Goal: Task Accomplishment & Management: Manage account settings

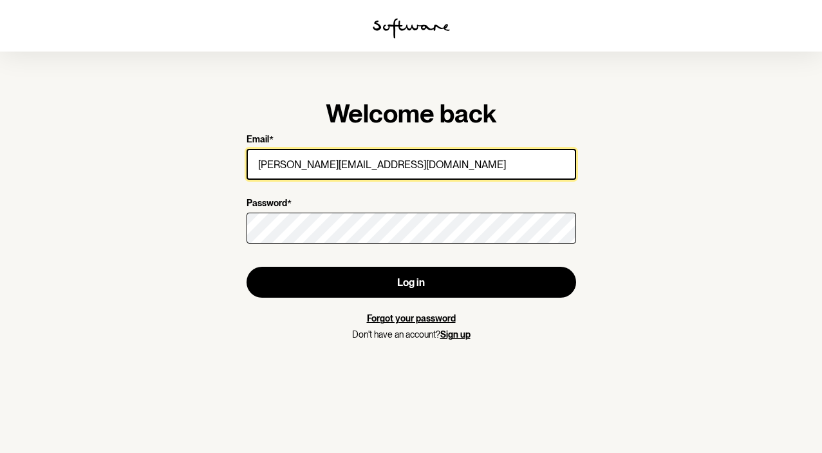
type input "[PERSON_NAME][EMAIL_ADDRESS][DOMAIN_NAME]"
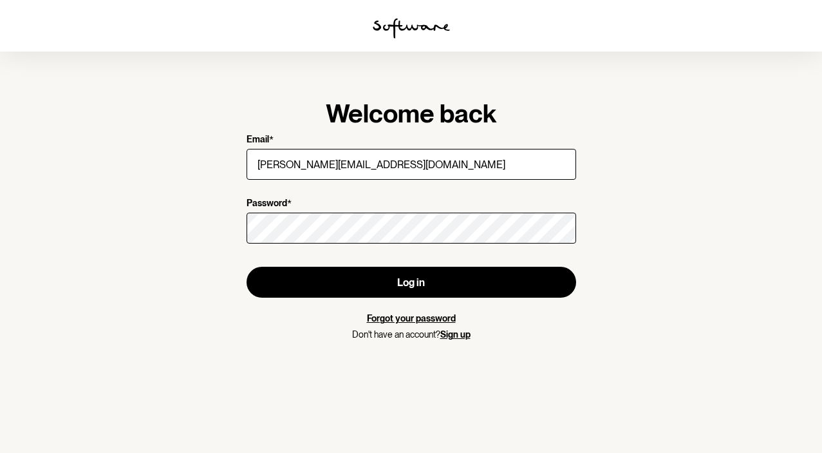
click at [130, 225] on section "Welcome back Email * [PERSON_NAME][EMAIL_ADDRESS][DOMAIN_NAME] Password * Log i…" at bounding box center [411, 226] width 822 height 453
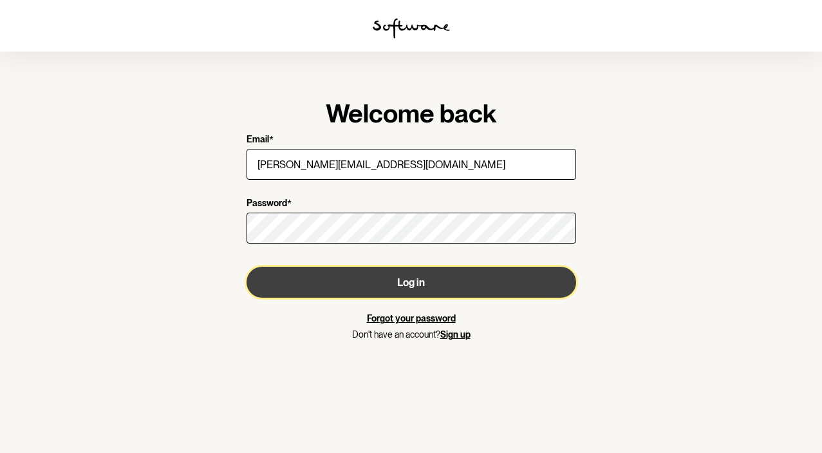
click at [361, 277] on button "Log in" at bounding box center [412, 282] width 330 height 31
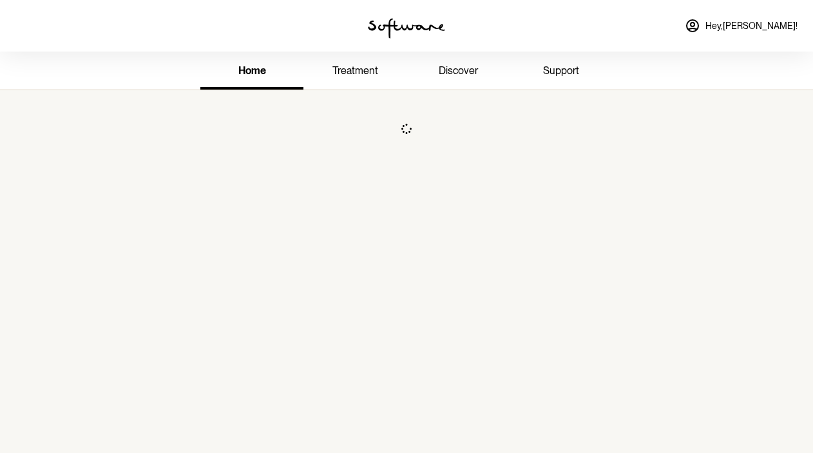
click at [753, 23] on span "Hey, [PERSON_NAME] !" at bounding box center [751, 26] width 92 height 11
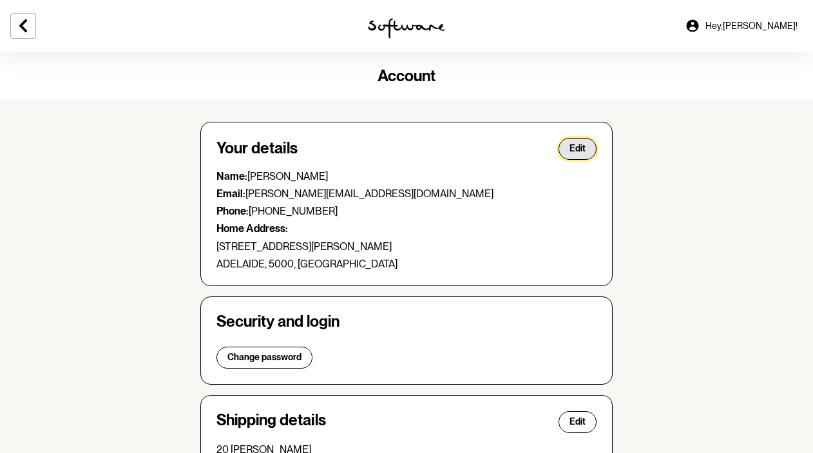
click at [580, 152] on span "Edit" at bounding box center [577, 148] width 16 height 11
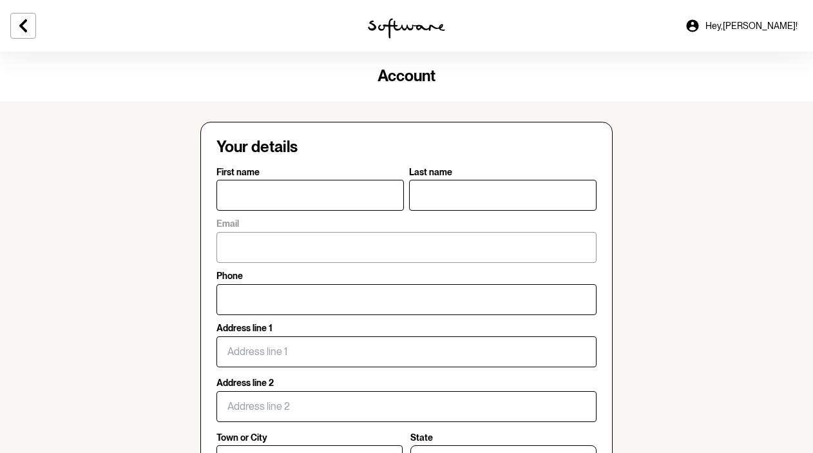
type input "[PERSON_NAME]"
type input "Torrens"
type input "[PERSON_NAME][EMAIL_ADDRESS][DOMAIN_NAME]"
type input "[PHONE_NUMBER]"
type input "[STREET_ADDRESS][PERSON_NAME]"
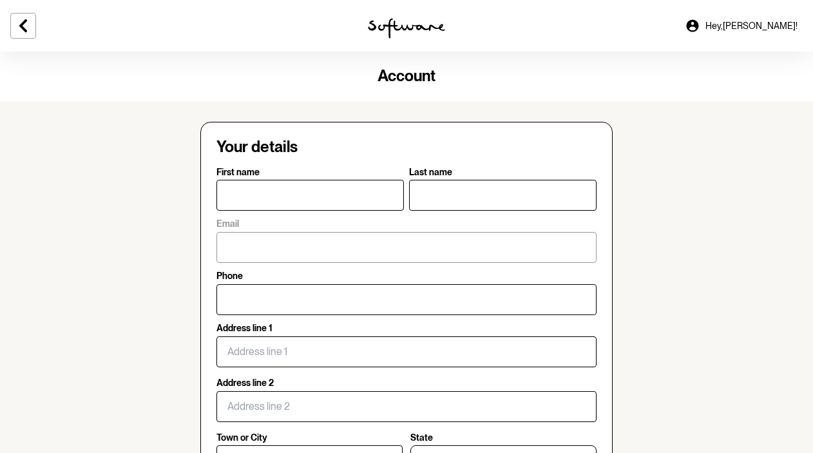
type input "[GEOGRAPHIC_DATA]"
select select "SA"
type input "5000"
type input "[GEOGRAPHIC_DATA]"
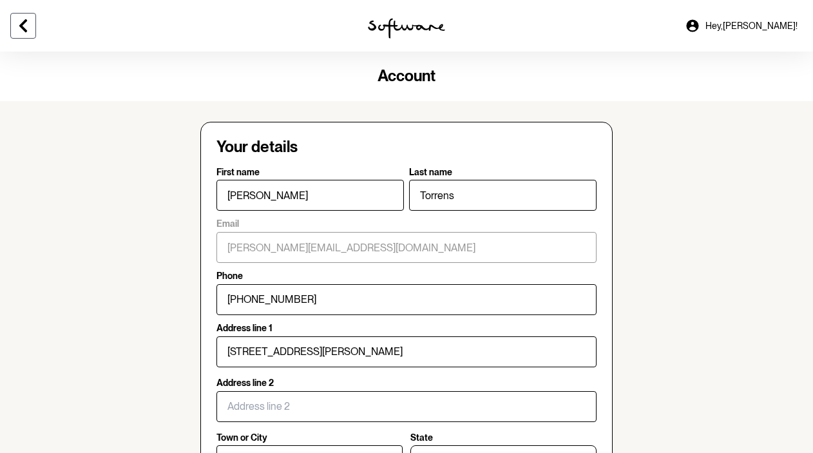
click at [32, 30] on button at bounding box center [23, 26] width 26 height 26
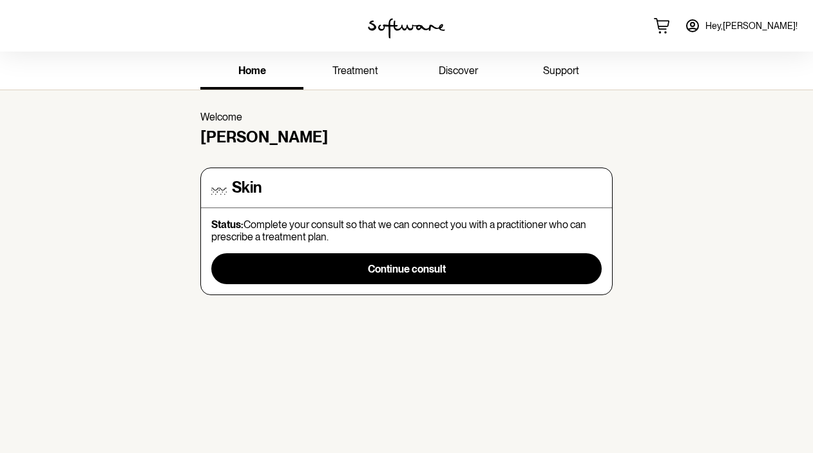
click at [576, 64] on link "support" at bounding box center [560, 71] width 103 height 35
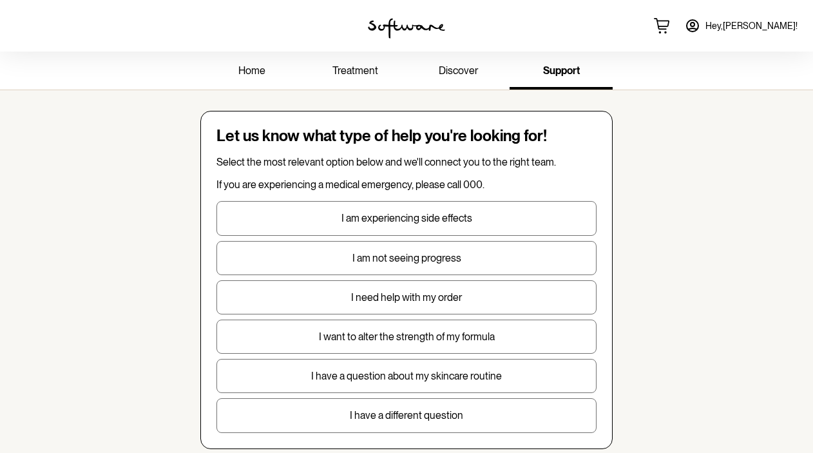
click at [756, 17] on link "Hey, [PERSON_NAME] !" at bounding box center [741, 25] width 128 height 31
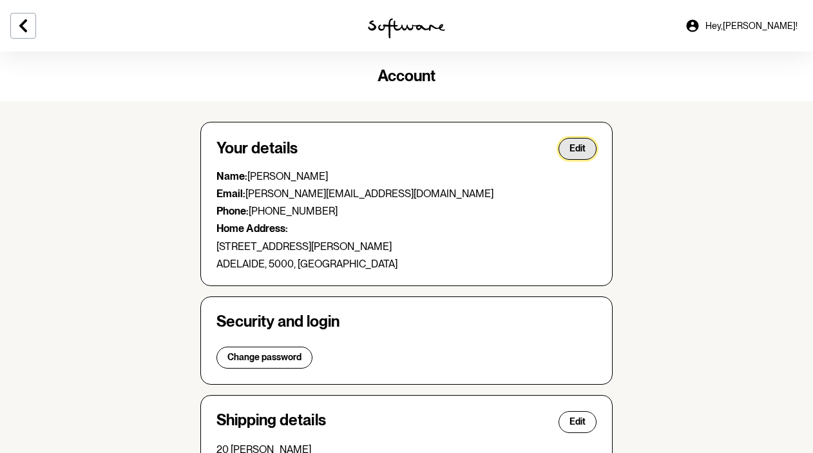
click at [589, 151] on button "Edit" at bounding box center [577, 149] width 38 height 22
select select "SA"
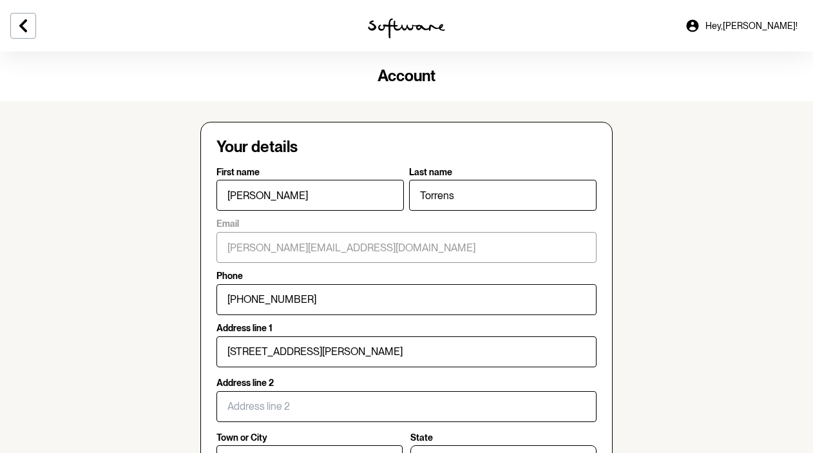
click at [37, 27] on div at bounding box center [135, 26] width 271 height 52
click at [21, 26] on icon at bounding box center [23, 25] width 8 height 13
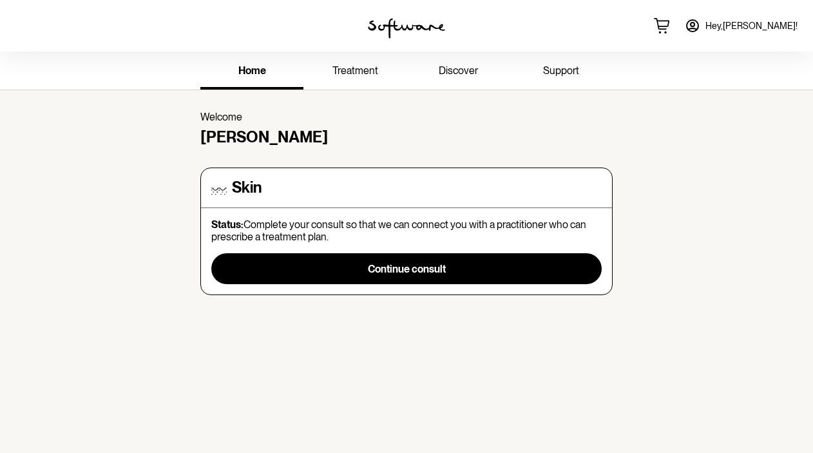
click at [370, 68] on span "treatment" at bounding box center [355, 70] width 46 height 12
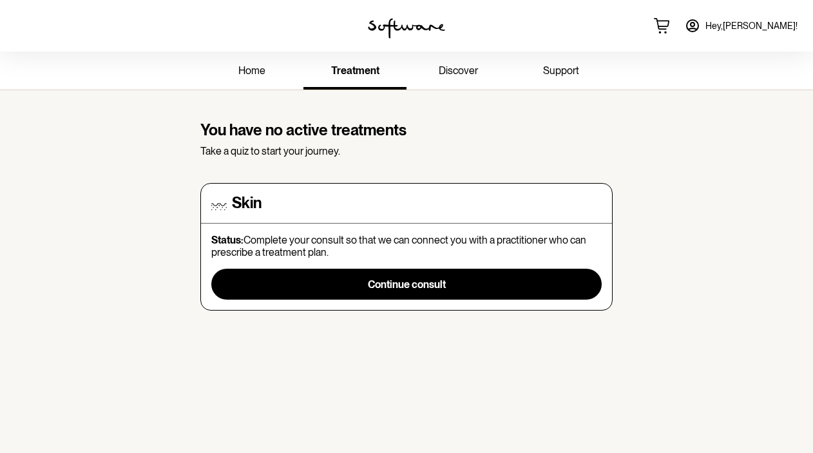
click at [737, 35] on link "Hey, [PERSON_NAME] !" at bounding box center [741, 25] width 128 height 31
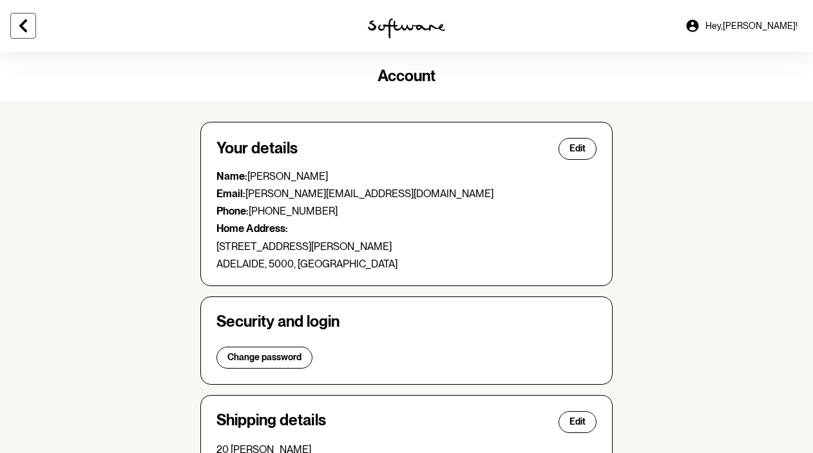
click at [28, 14] on button at bounding box center [23, 26] width 26 height 26
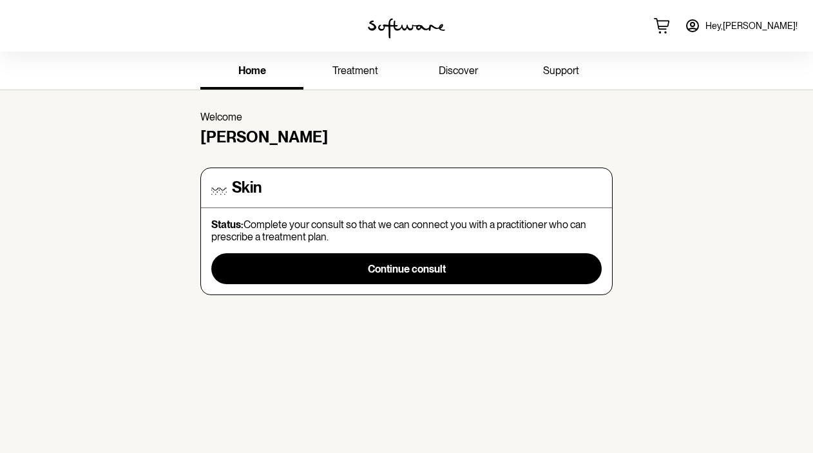
click at [764, 35] on link "Hey, [PERSON_NAME] !" at bounding box center [741, 25] width 128 height 31
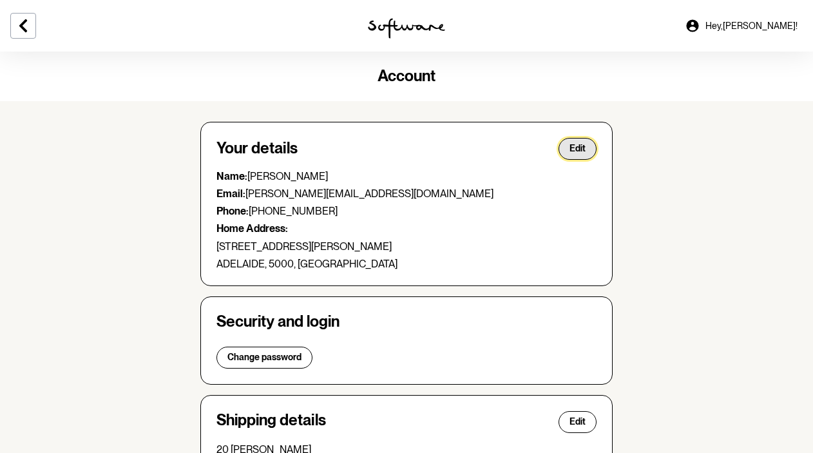
click at [594, 146] on button "Edit" at bounding box center [577, 149] width 38 height 22
select select "SA"
